Goal: Information Seeking & Learning: Understand process/instructions

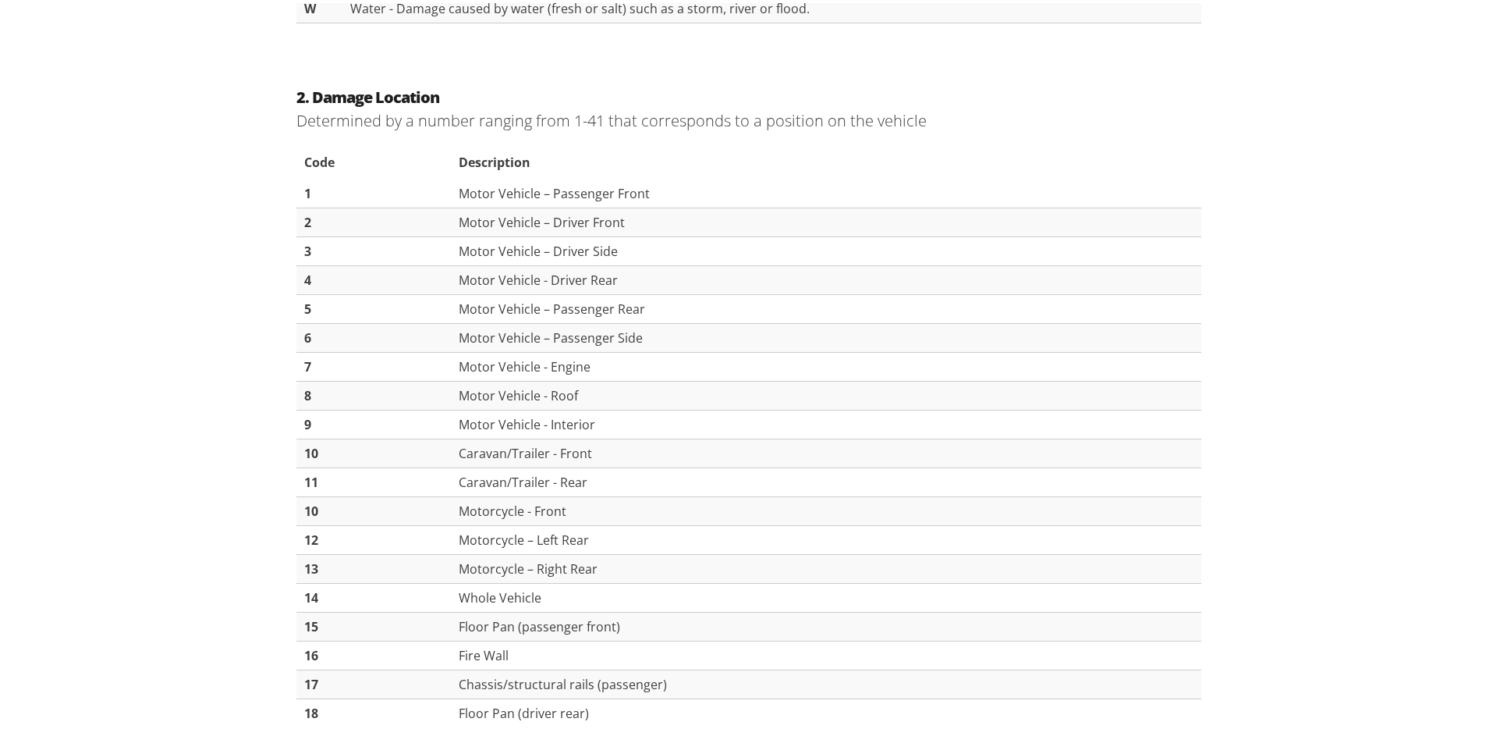
scroll to position [1036, 0]
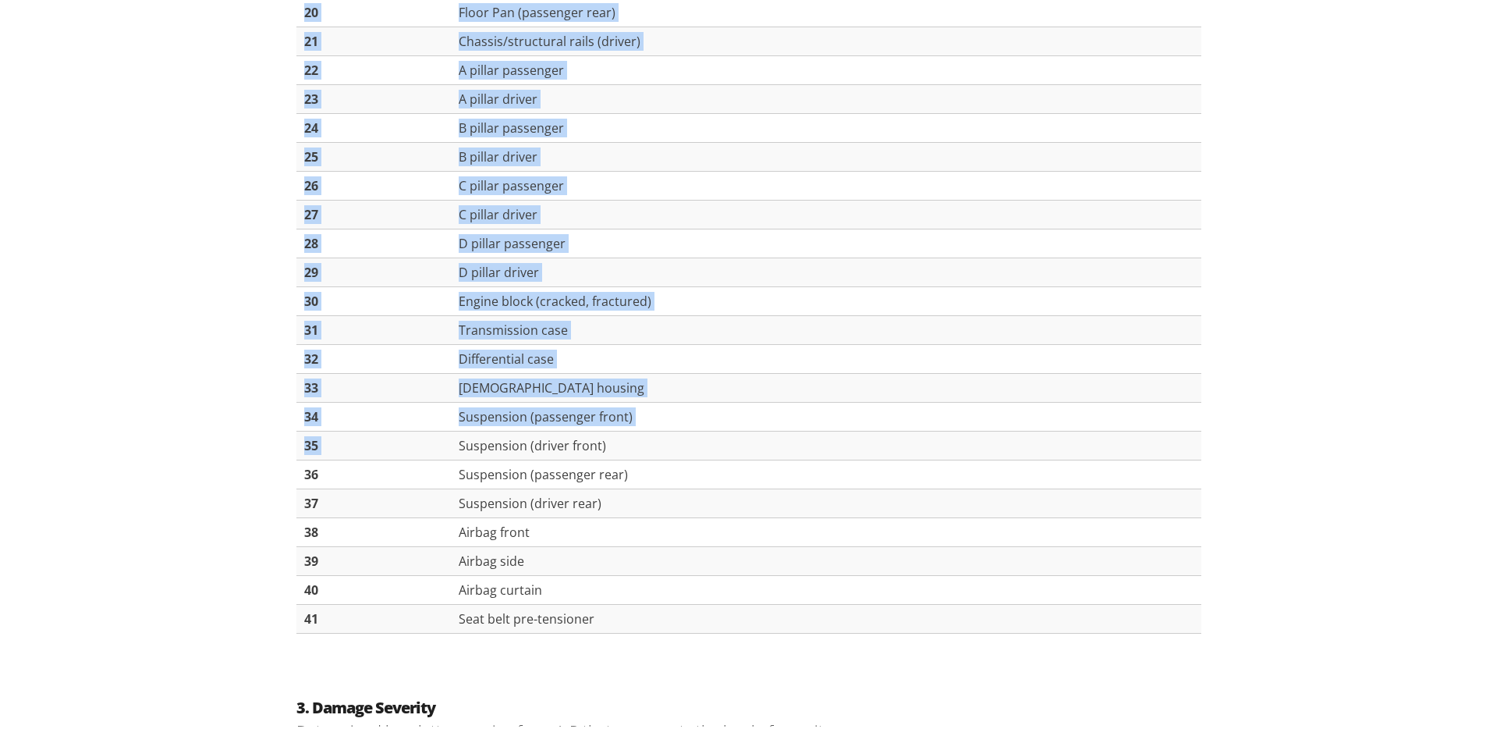
scroll to position [1895, 0]
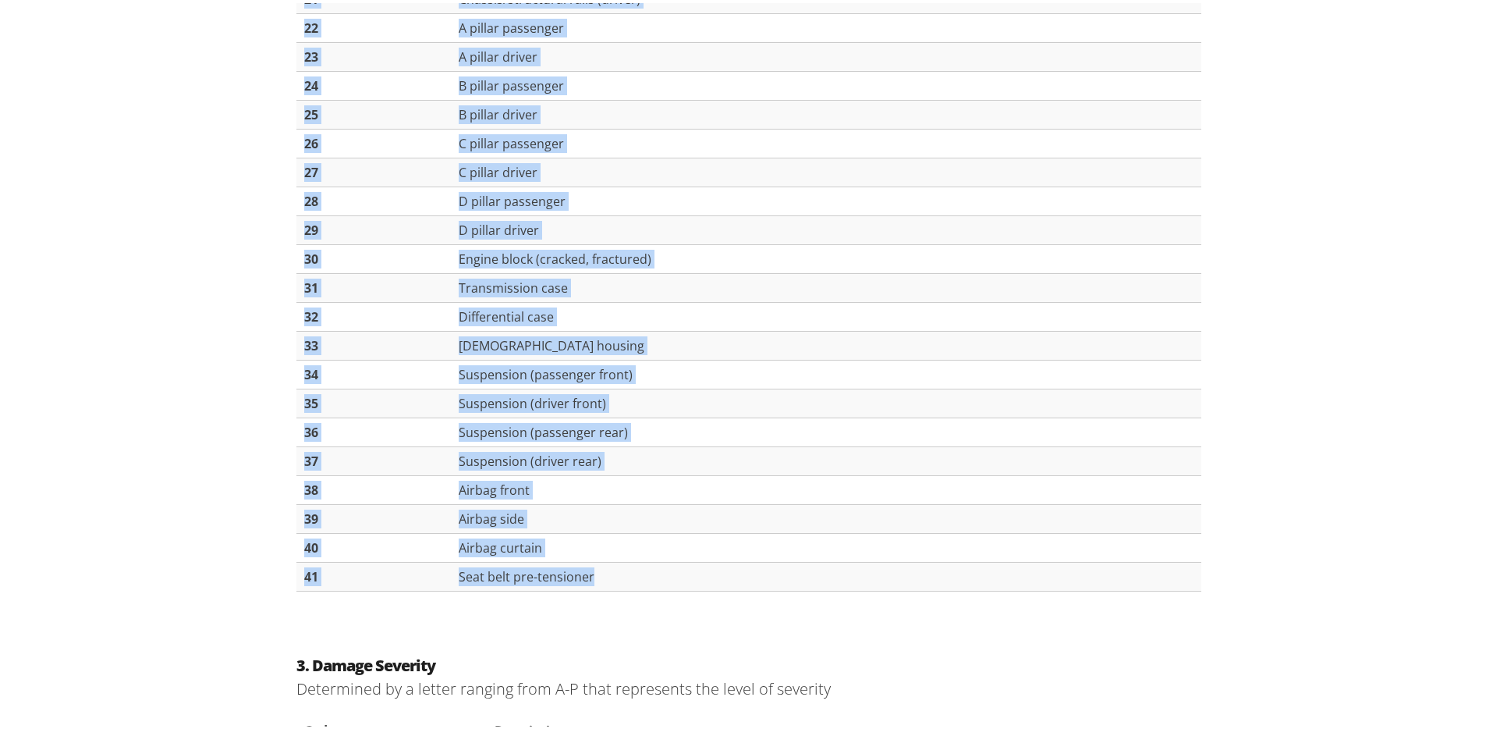
drag, startPoint x: 289, startPoint y: 150, endPoint x: 836, endPoint y: 580, distance: 696.2
copy section "2. Loremi Dolorsit Ametconsec ad e seddoe tempori utla 8-98 etdo magnaaliqua en…"
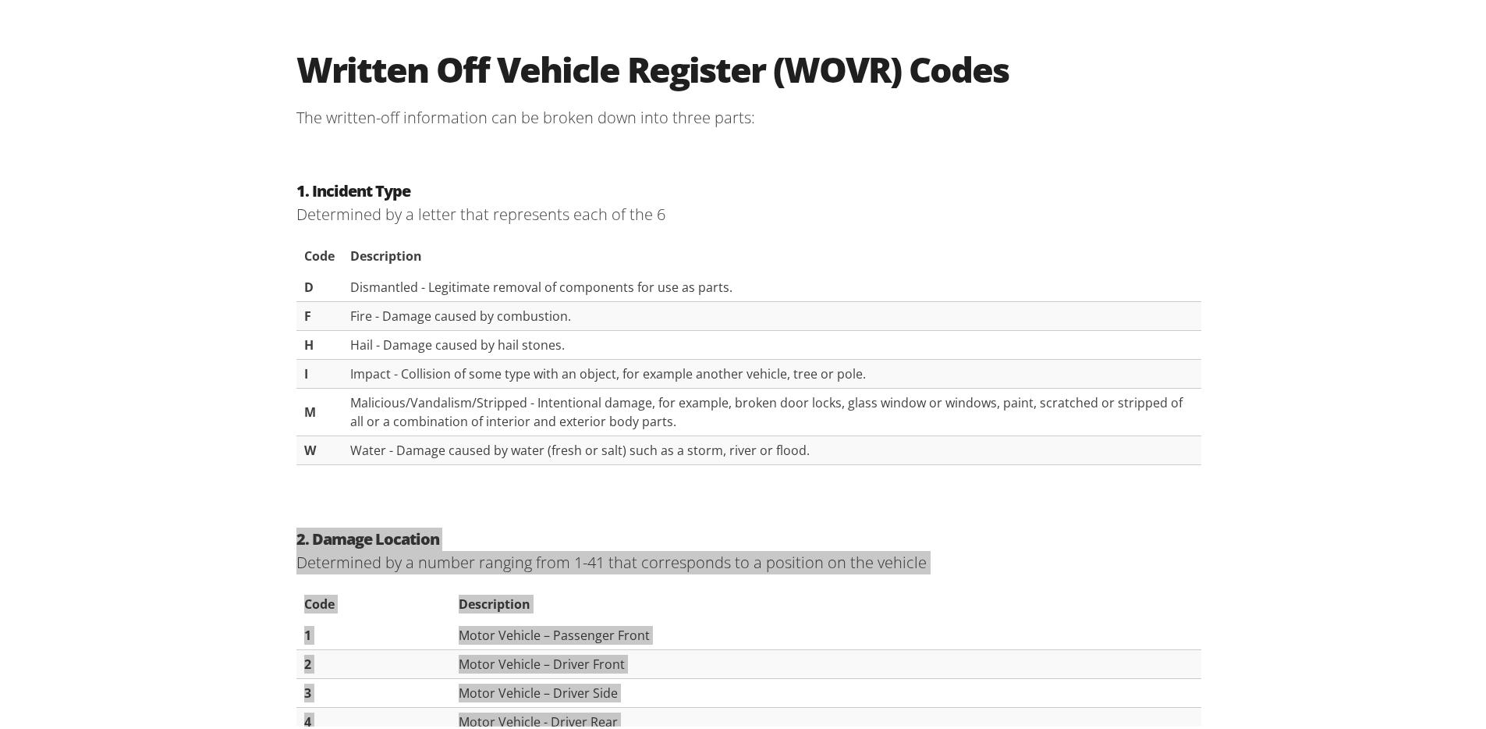
scroll to position [664, 0]
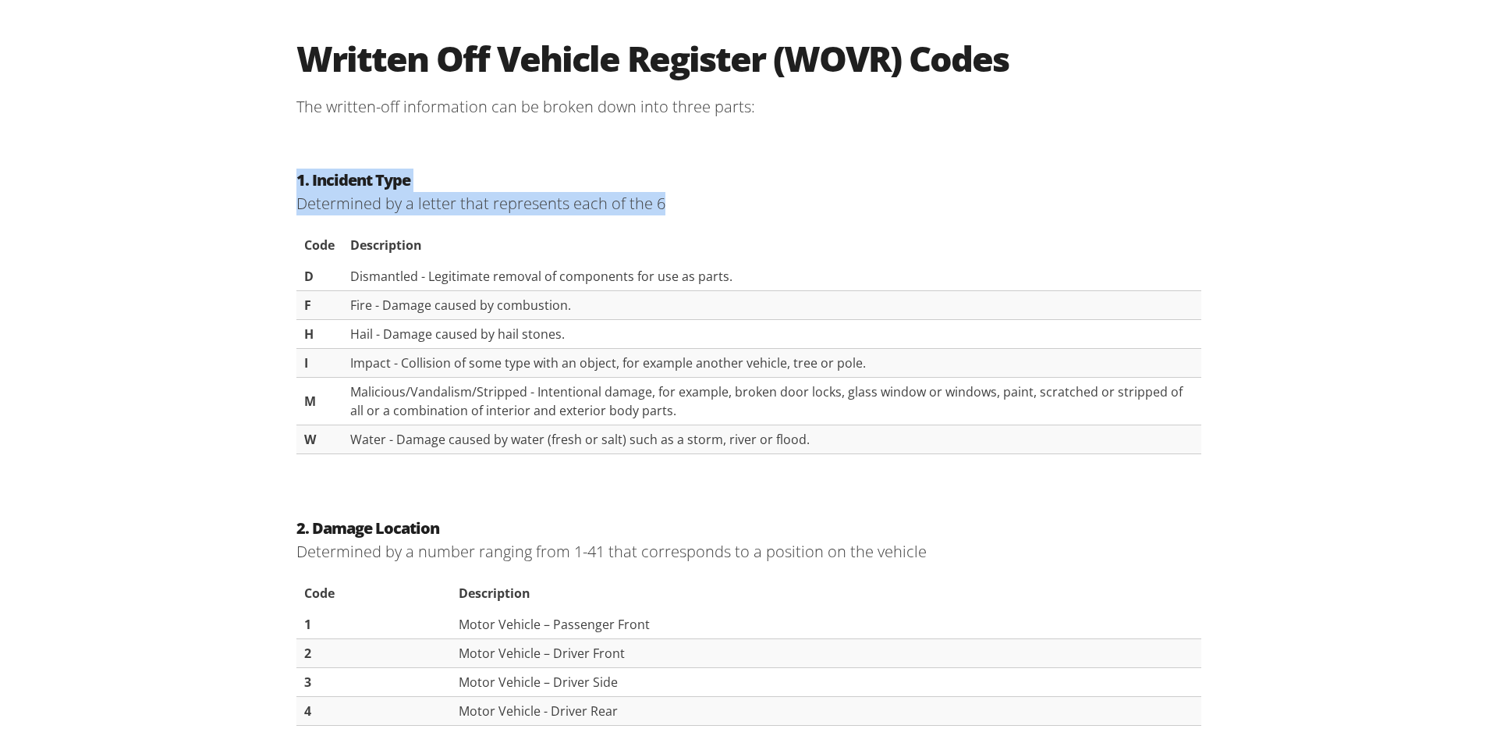
drag, startPoint x: 289, startPoint y: 176, endPoint x: 868, endPoint y: 478, distance: 653.9
click at [868, 478] on div "1. Incident Type Determined by a letter that represents each of the 6 Code Desc…" at bounding box center [749, 314] width 936 height 348
copy section "1. Incident Type Determined by a letter that represents each of the 6"
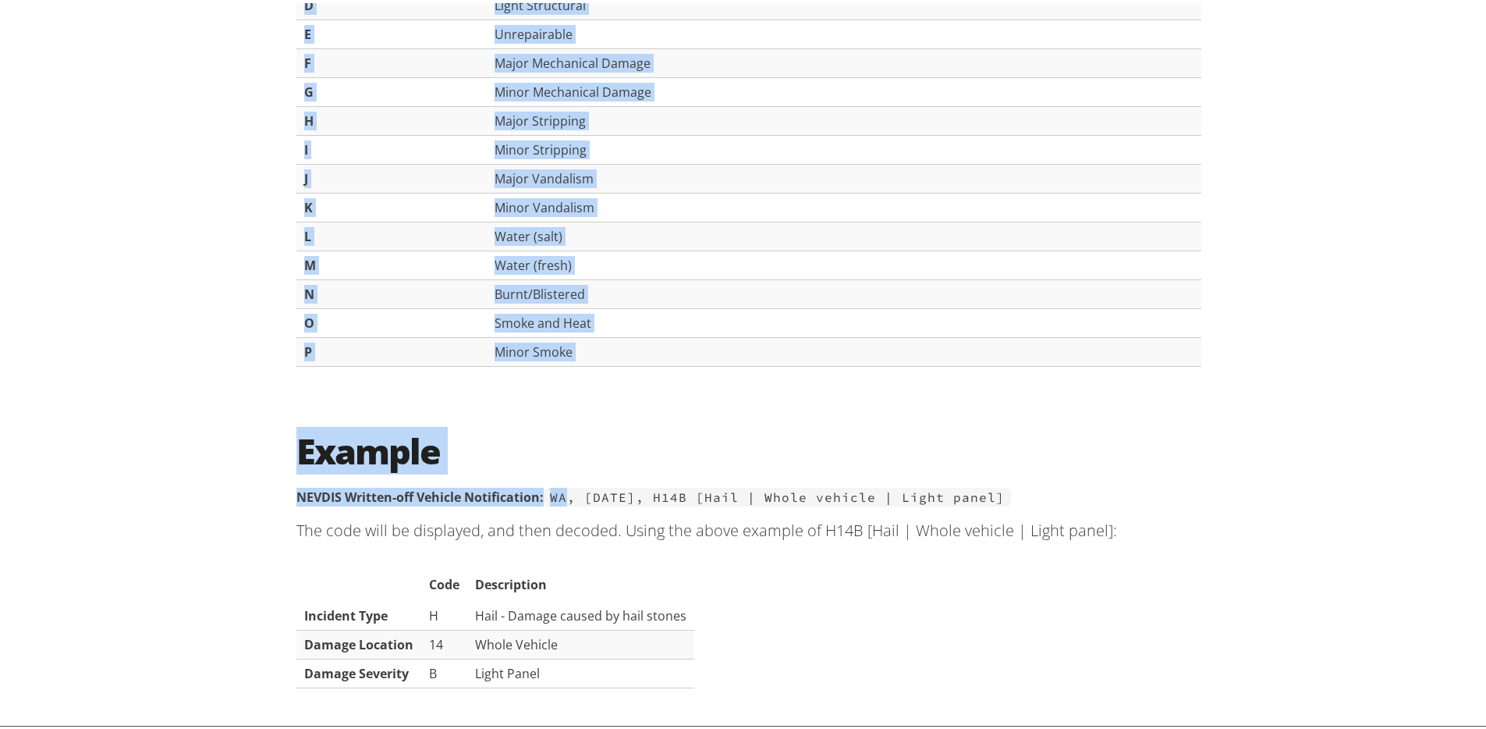
scroll to position [2775, 0]
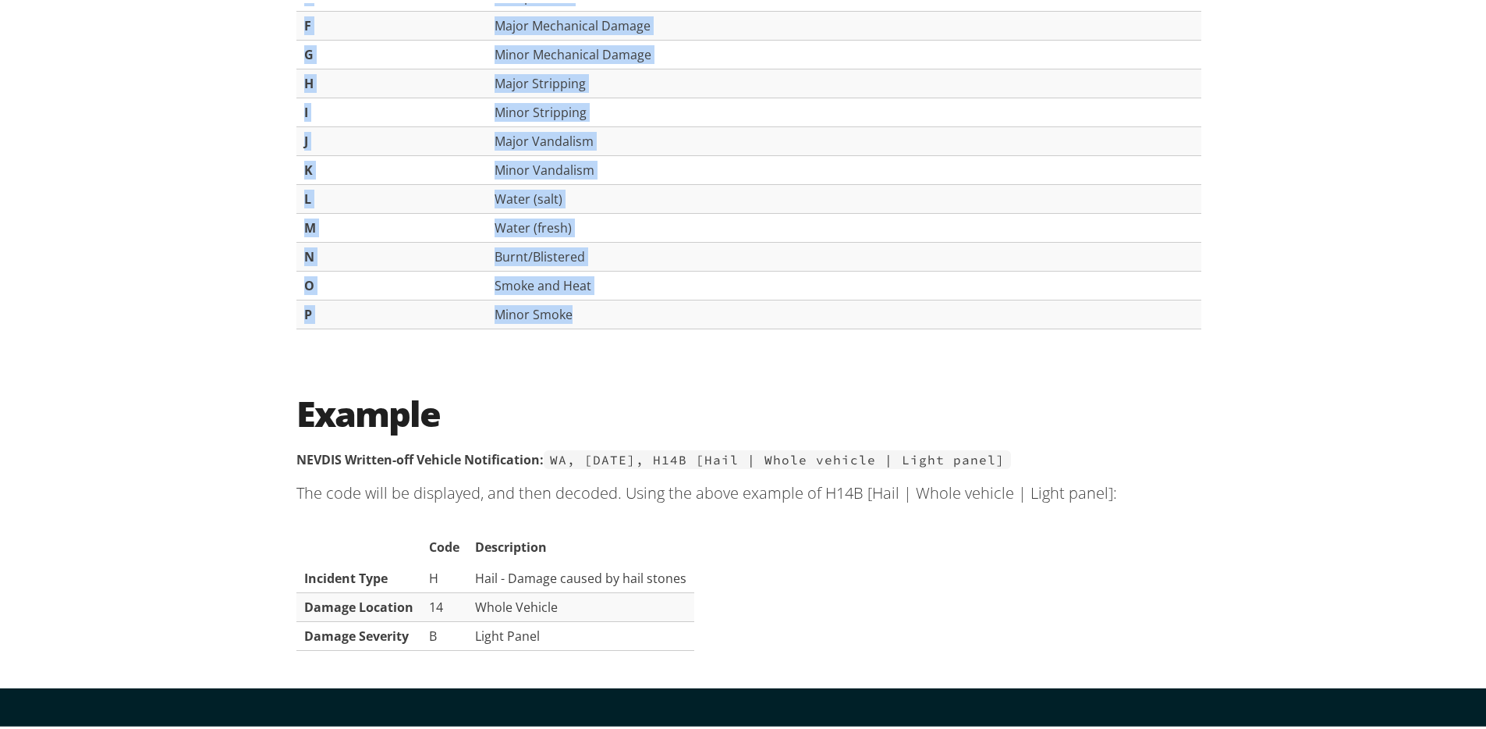
drag, startPoint x: 286, startPoint y: 194, endPoint x: 574, endPoint y: 310, distance: 310.5
click at [574, 310] on div "3. Damage Severity Determined by a letter ranging from A-P that represents the …" at bounding box center [749, 55] width 936 height 618
copy section "3. Damage Severity Determined by a letter ranging from A-P that represents the …"
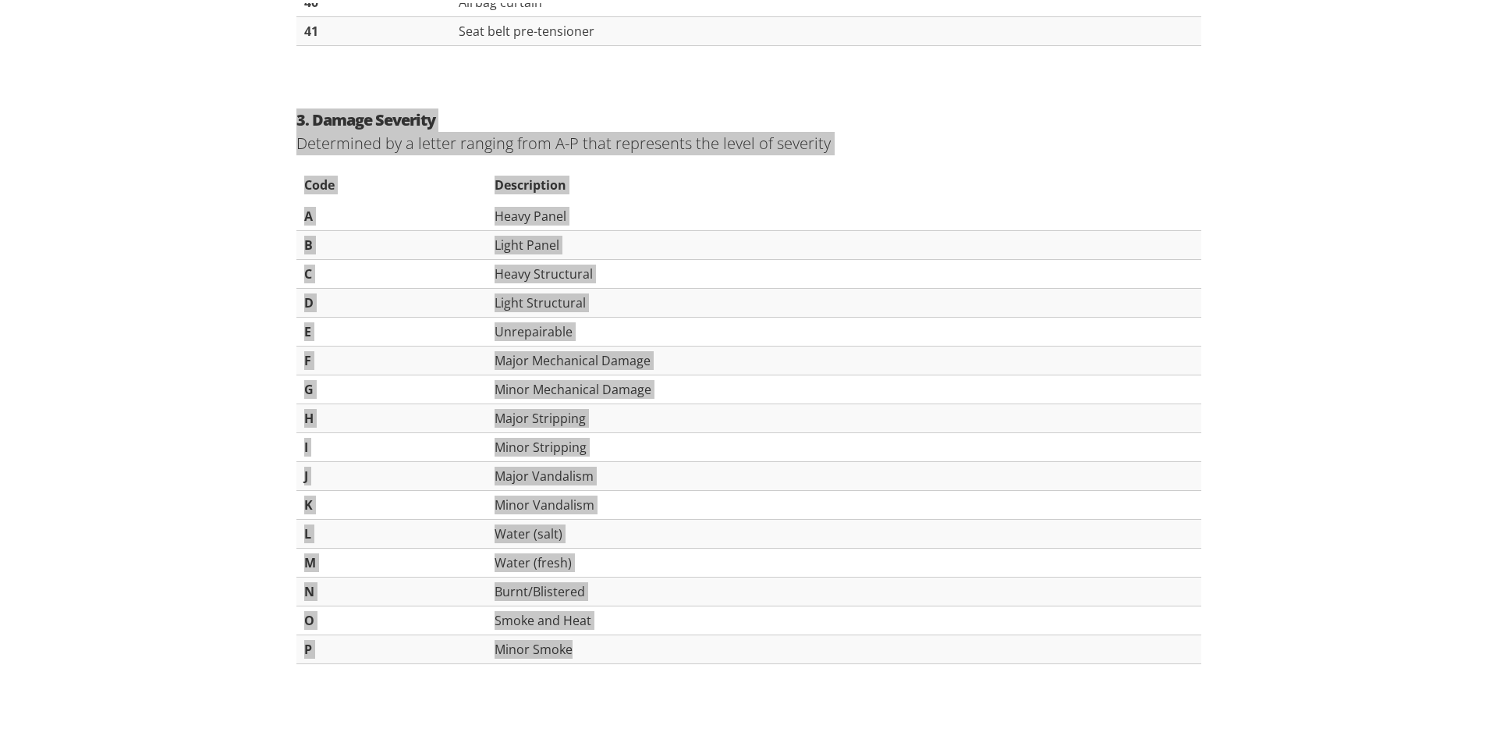
scroll to position [2437, 0]
